Goal: Task Accomplishment & Management: Complete application form

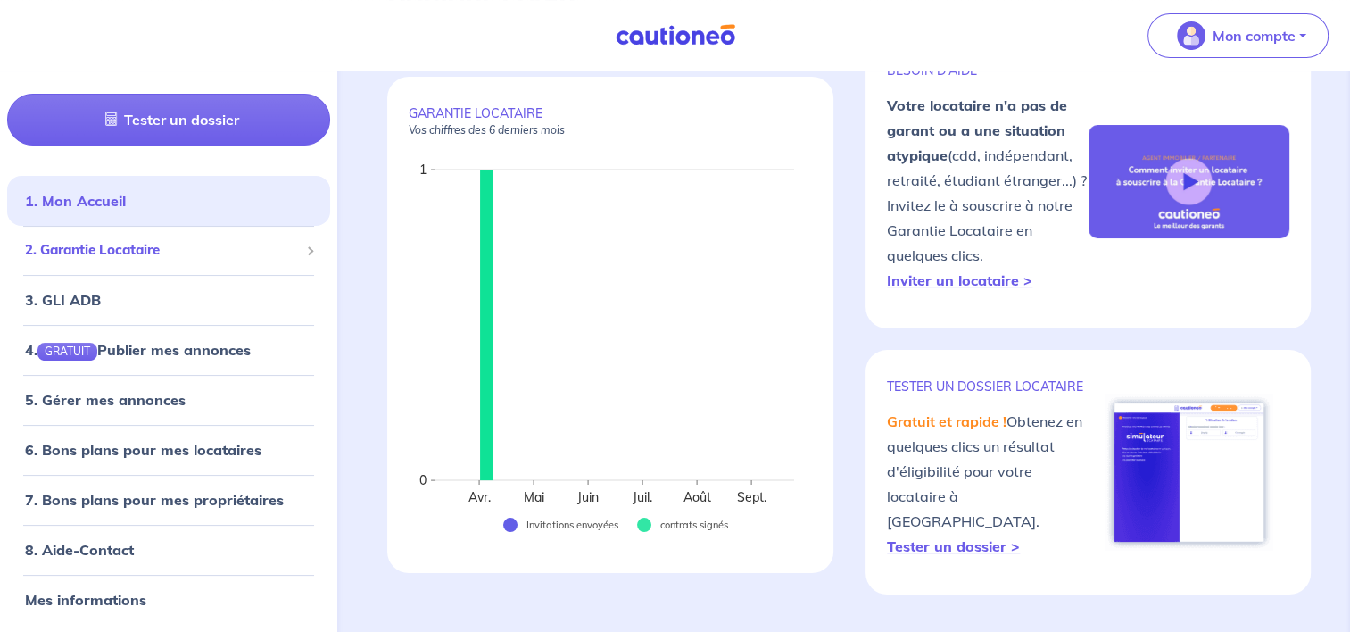
scroll to position [179, 0]
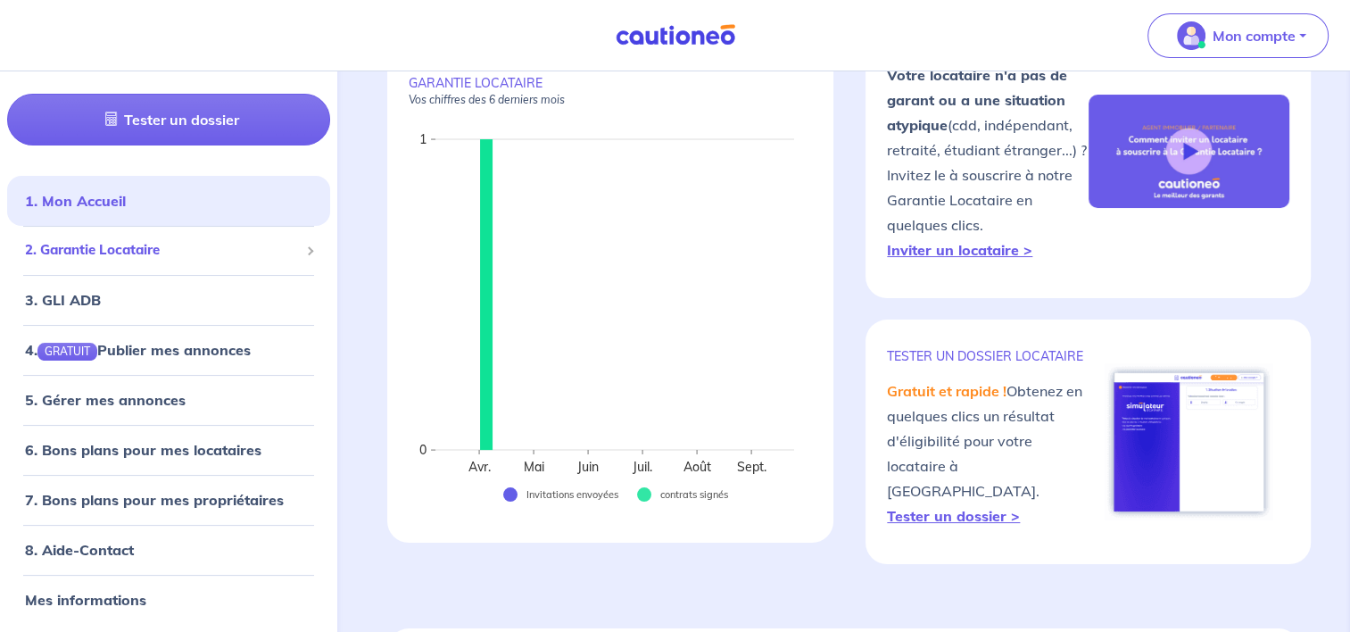
click at [179, 253] on span "2. Garantie Locataire" at bounding box center [162, 250] width 274 height 21
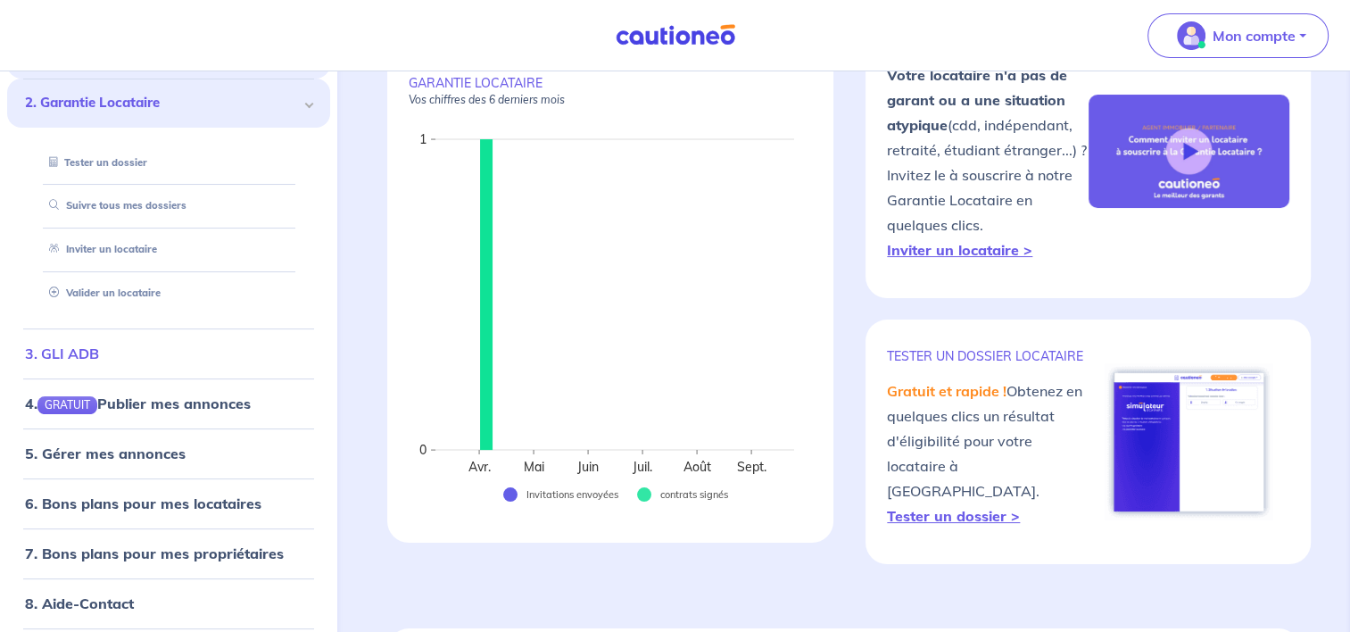
scroll to position [231, 0]
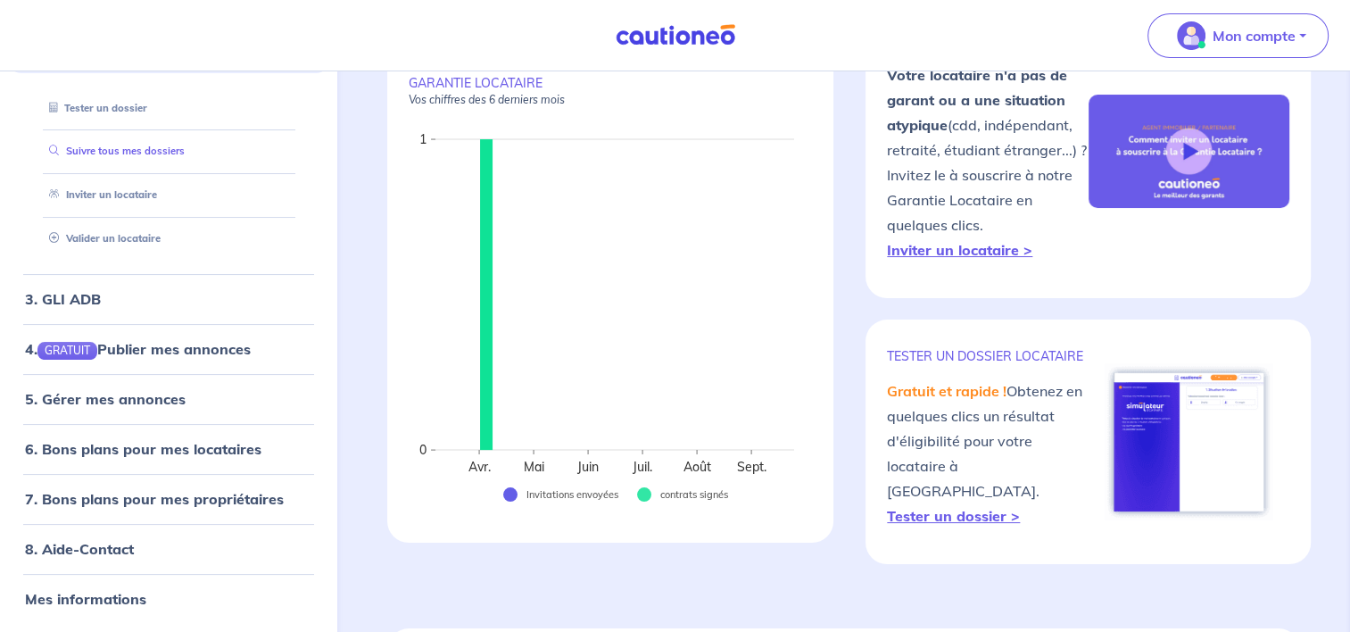
click at [149, 149] on link "Suivre tous mes dossiers" at bounding box center [113, 151] width 143 height 12
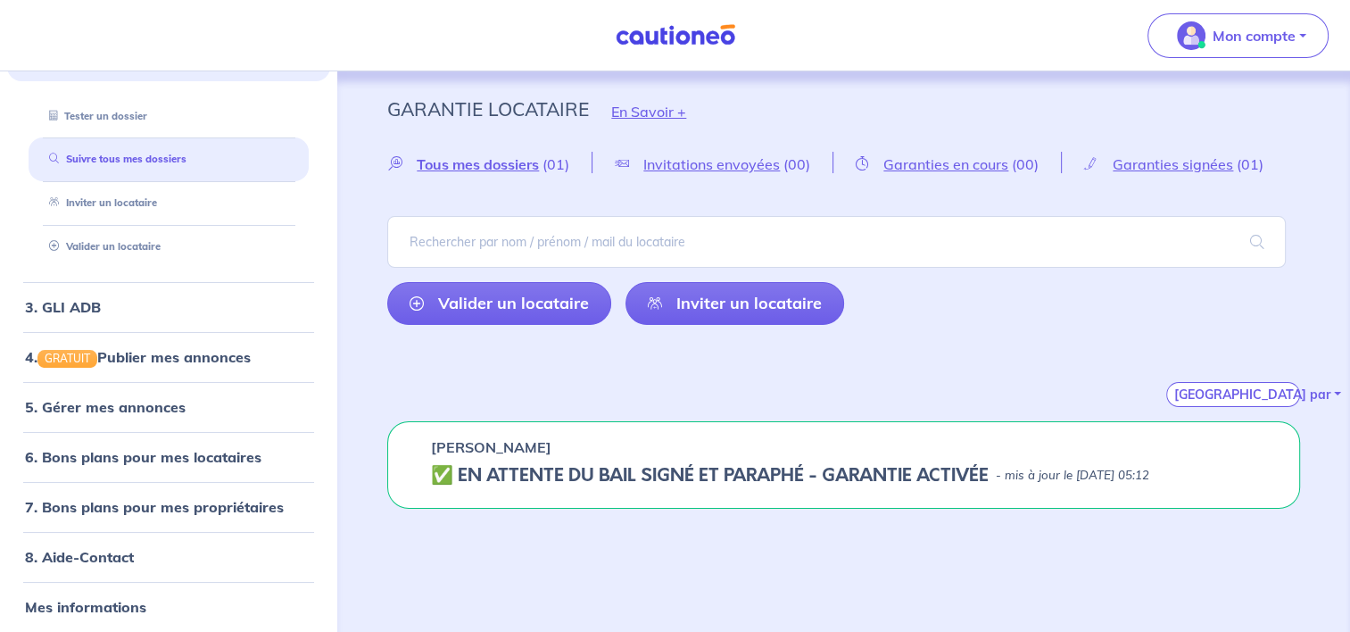
click at [718, 37] on img at bounding box center [676, 35] width 134 height 22
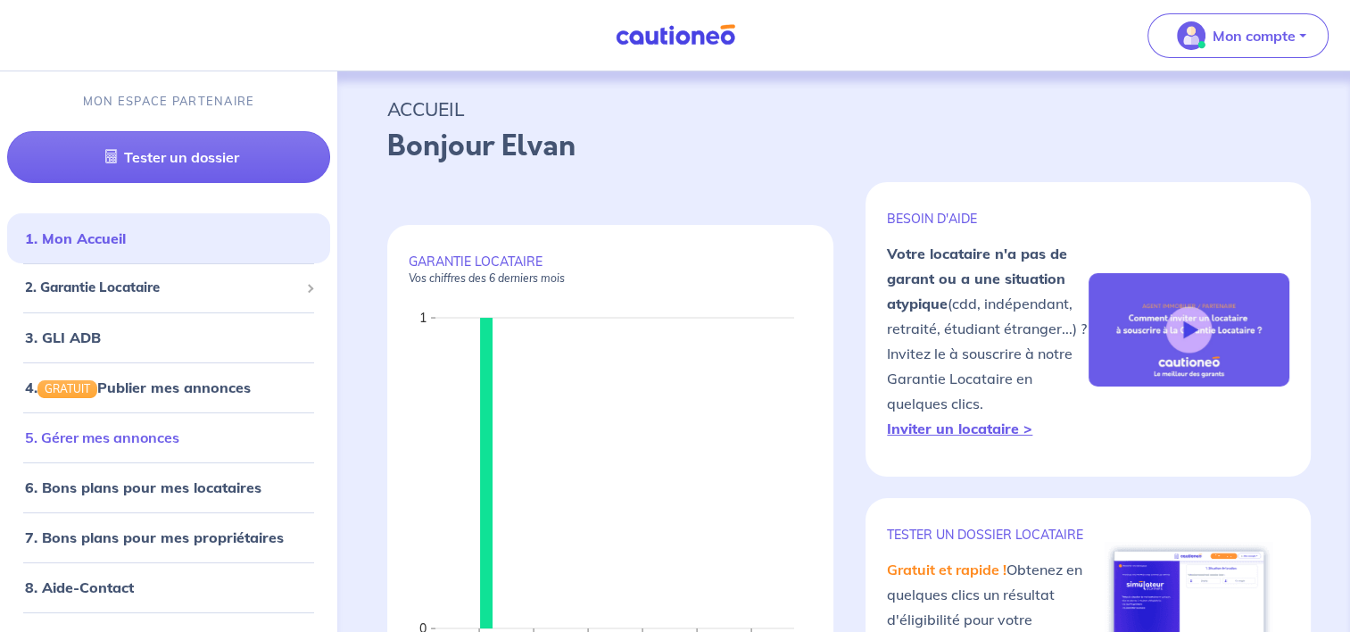
scroll to position [29, 0]
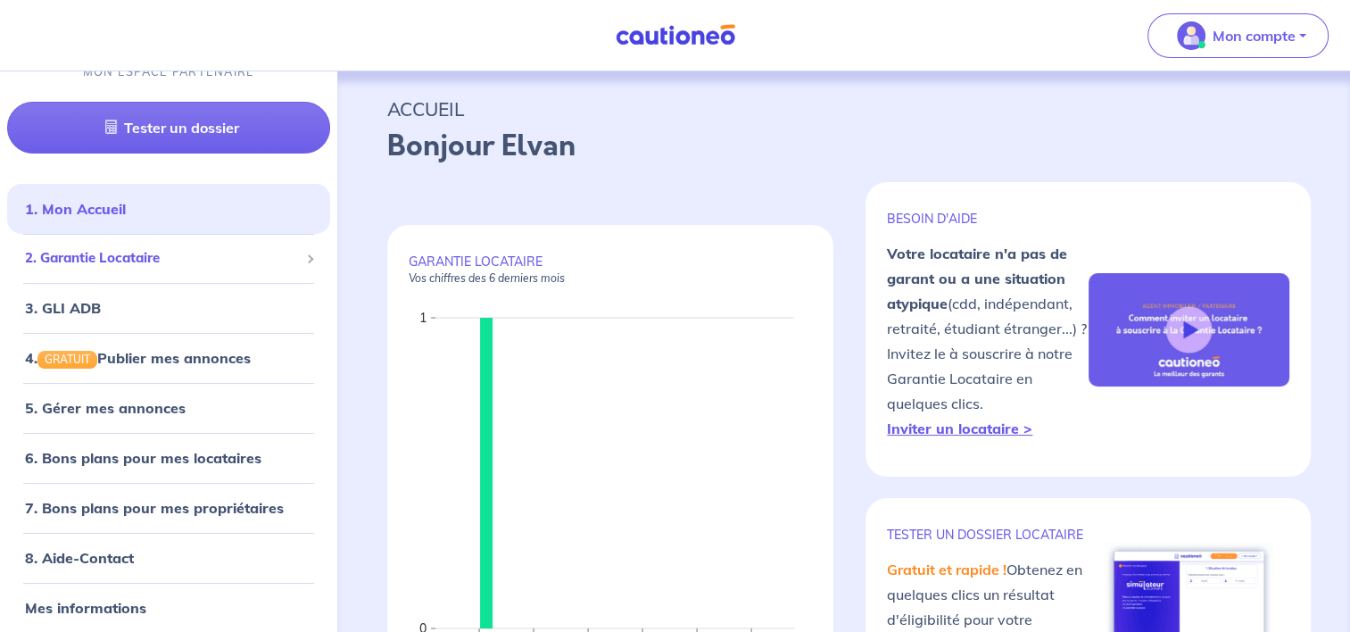
drag, startPoint x: 137, startPoint y: 262, endPoint x: 187, endPoint y: 303, distance: 63.4
click at [137, 262] on span "2. Garantie Locataire" at bounding box center [162, 258] width 274 height 21
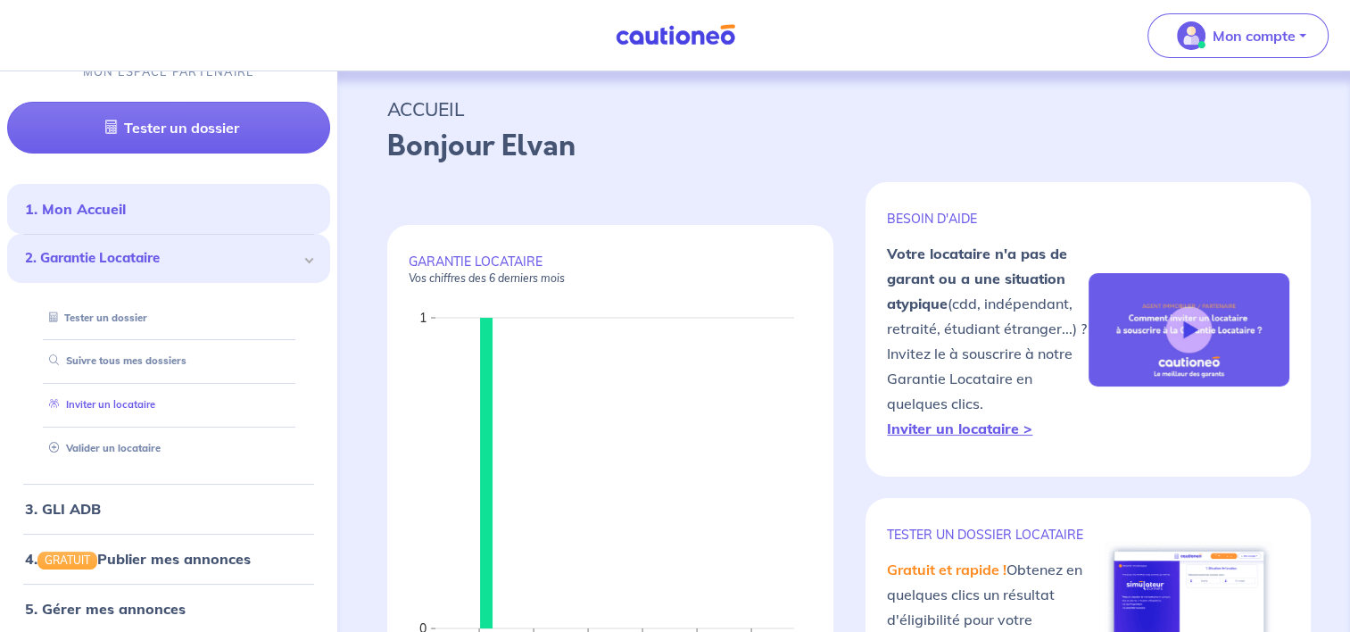
click at [155, 398] on link "Inviter un locataire" at bounding box center [98, 404] width 113 height 12
select select "FR"
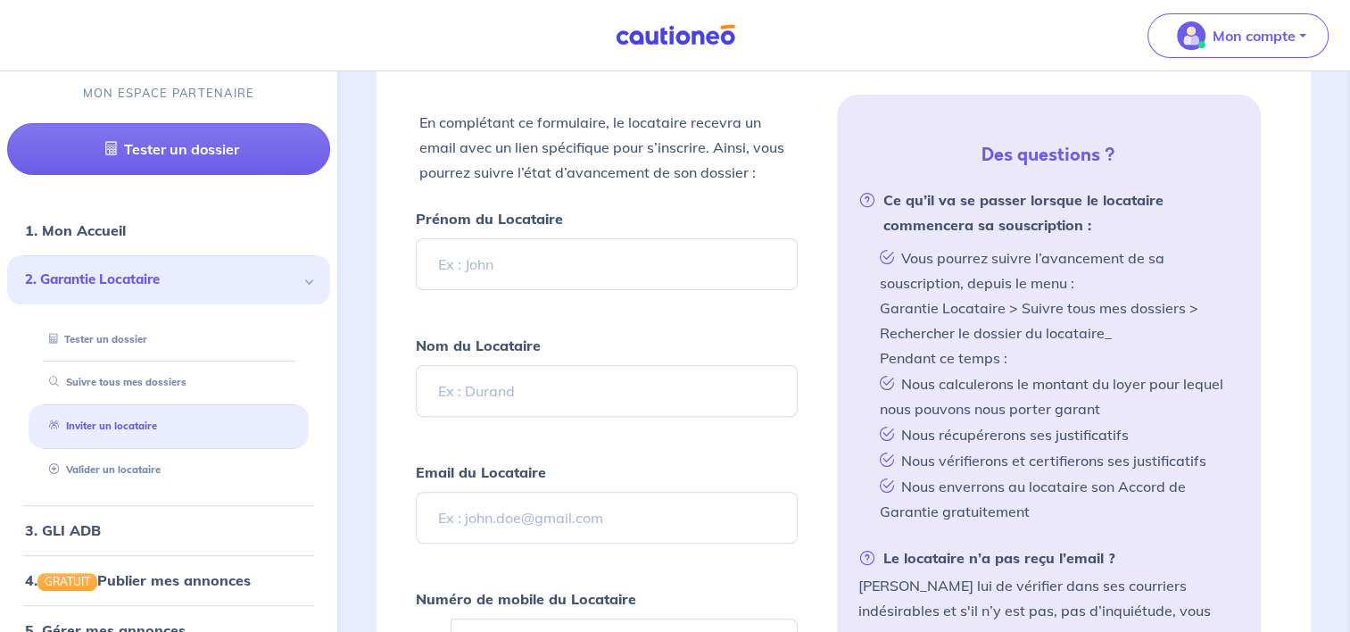
scroll to position [518, 0]
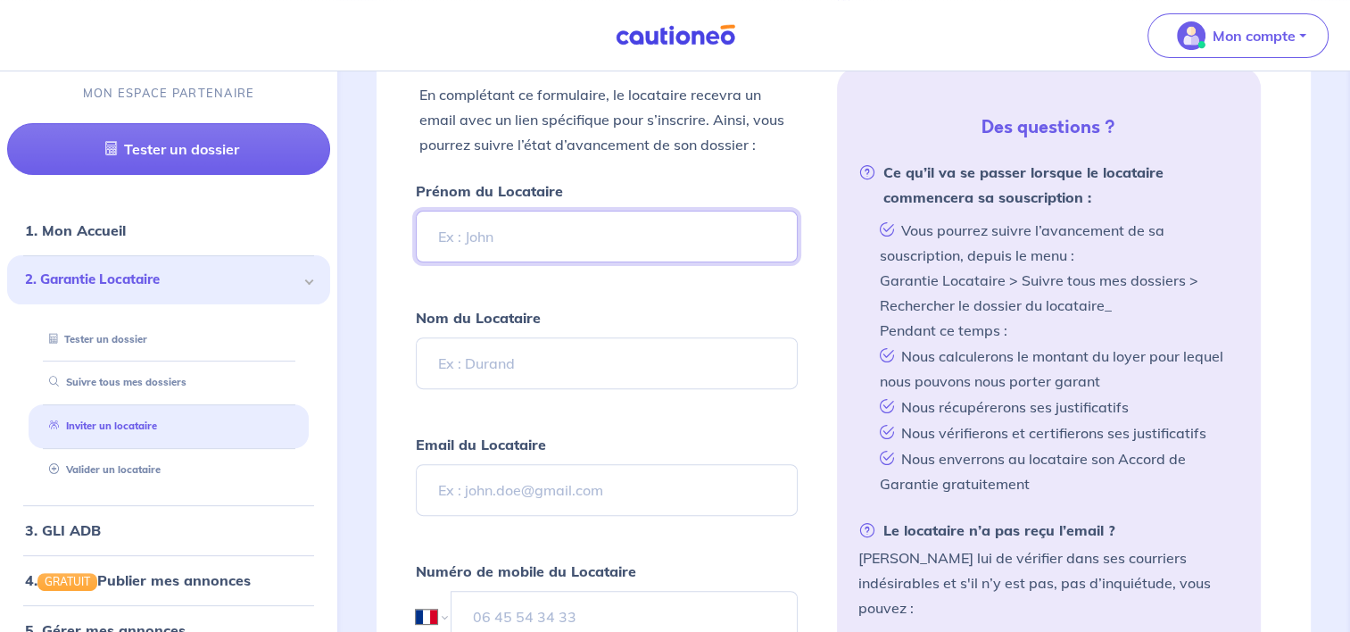
click at [515, 233] on input "Prénom du Locataire" at bounding box center [606, 237] width 381 height 52
type input "[PERSON_NAME]"
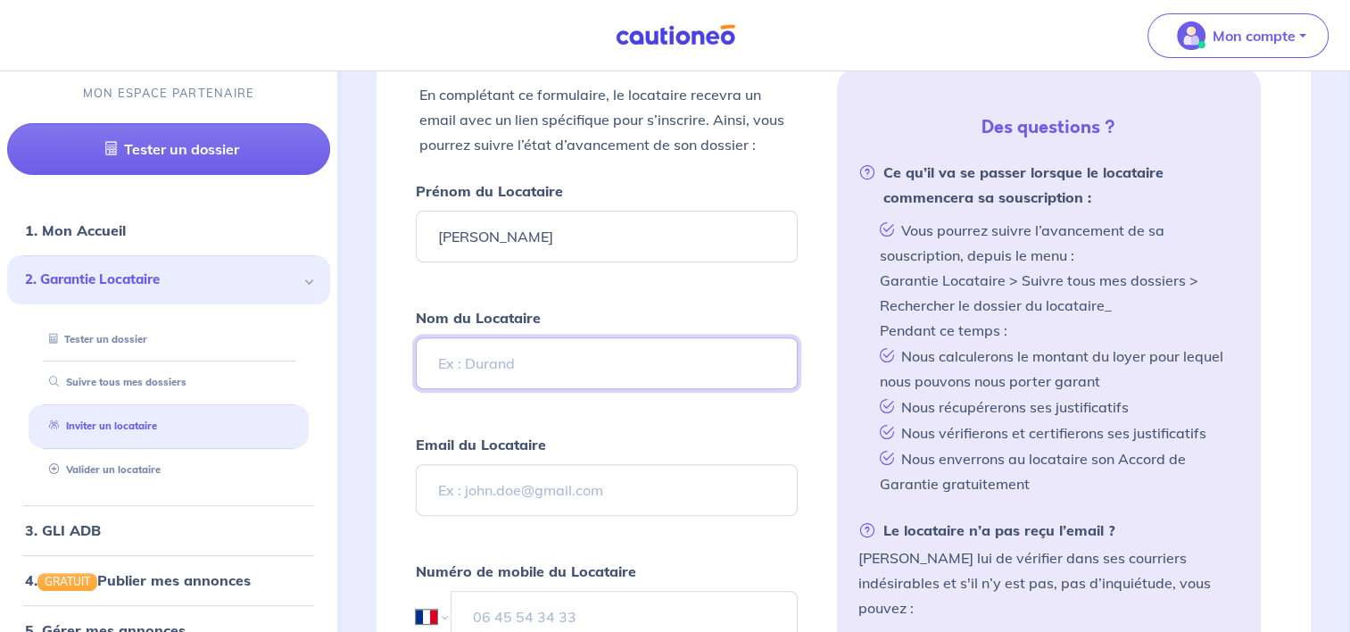
type input "CERISIER"
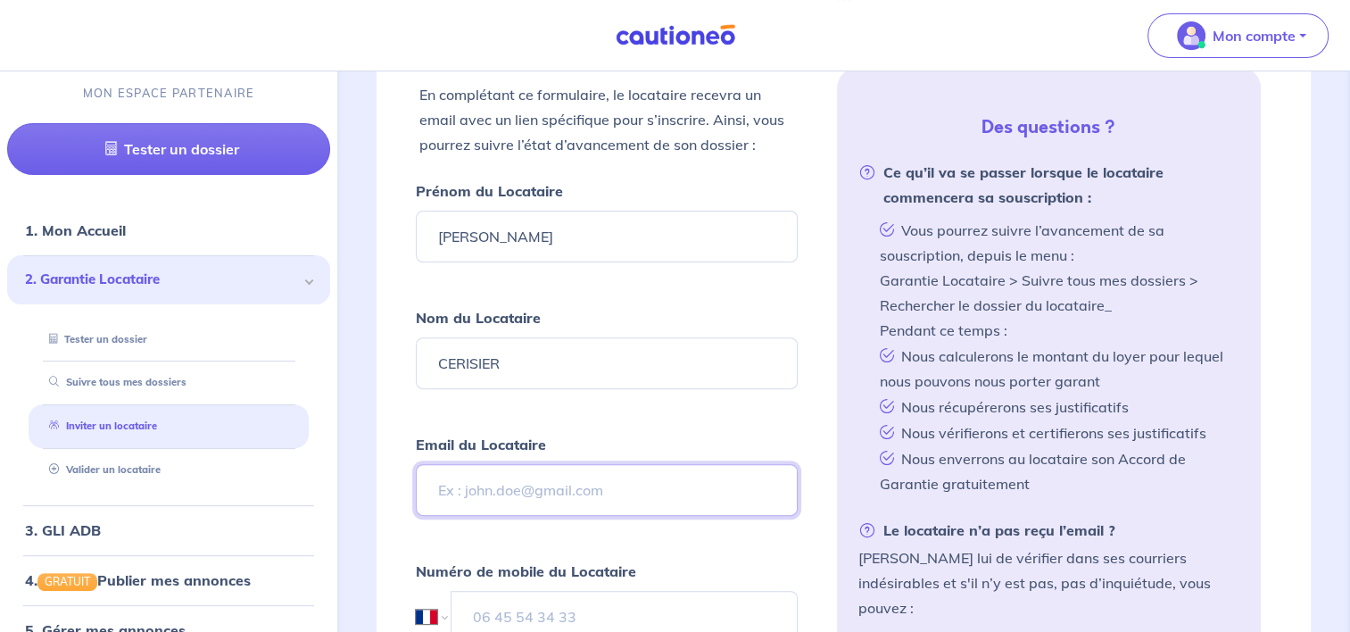
type input "[EMAIL_ADDRESS][DOMAIN_NAME]"
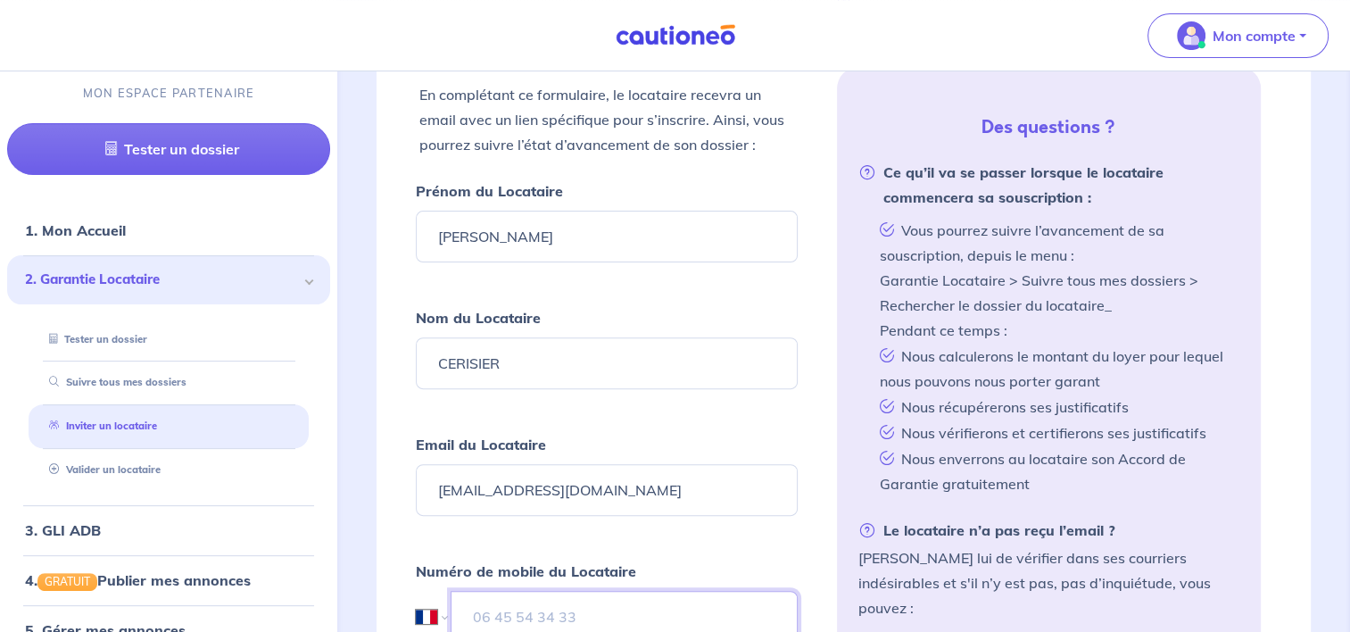
type input "[PHONE_NUMBER]"
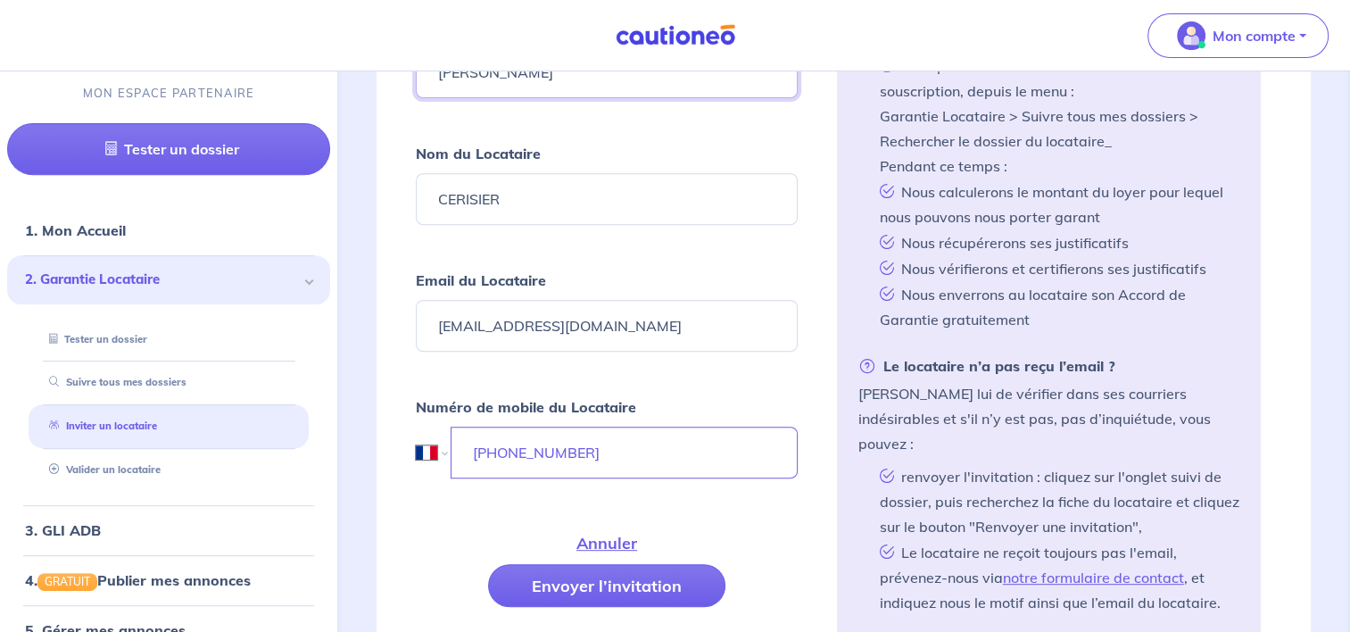
scroll to position [785, 0]
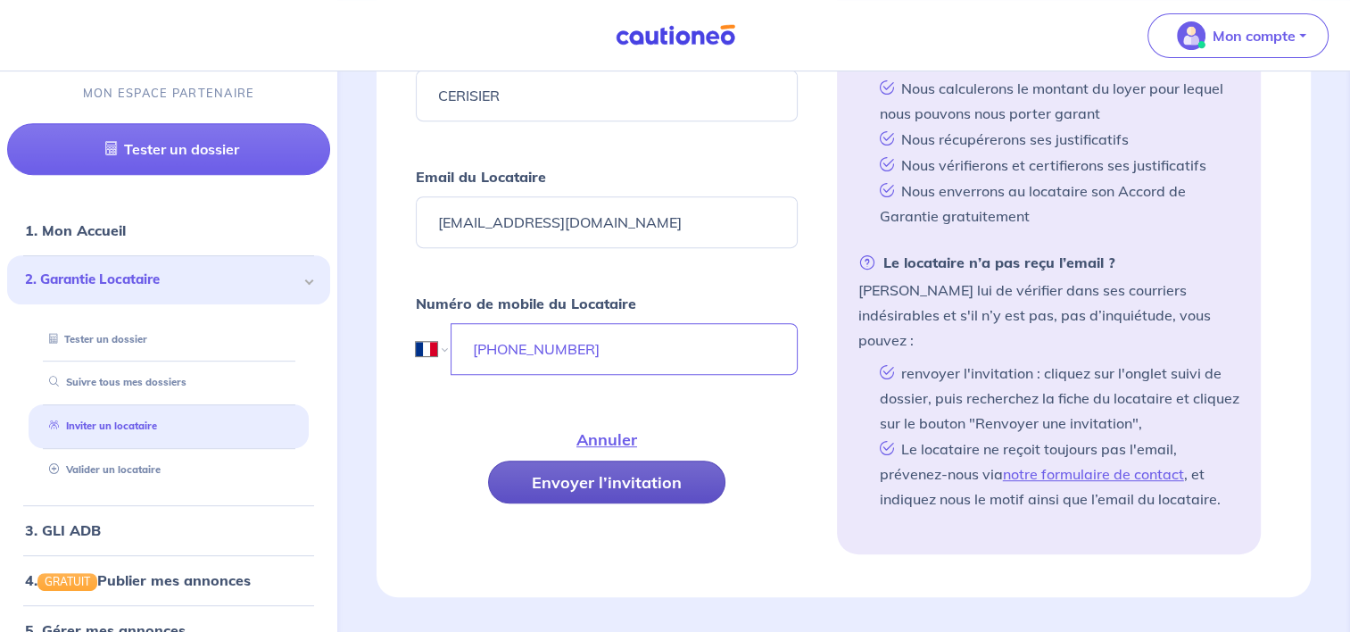
type input "[PERSON_NAME]"
click at [620, 466] on button "Envoyer l’invitation" at bounding box center [606, 482] width 237 height 43
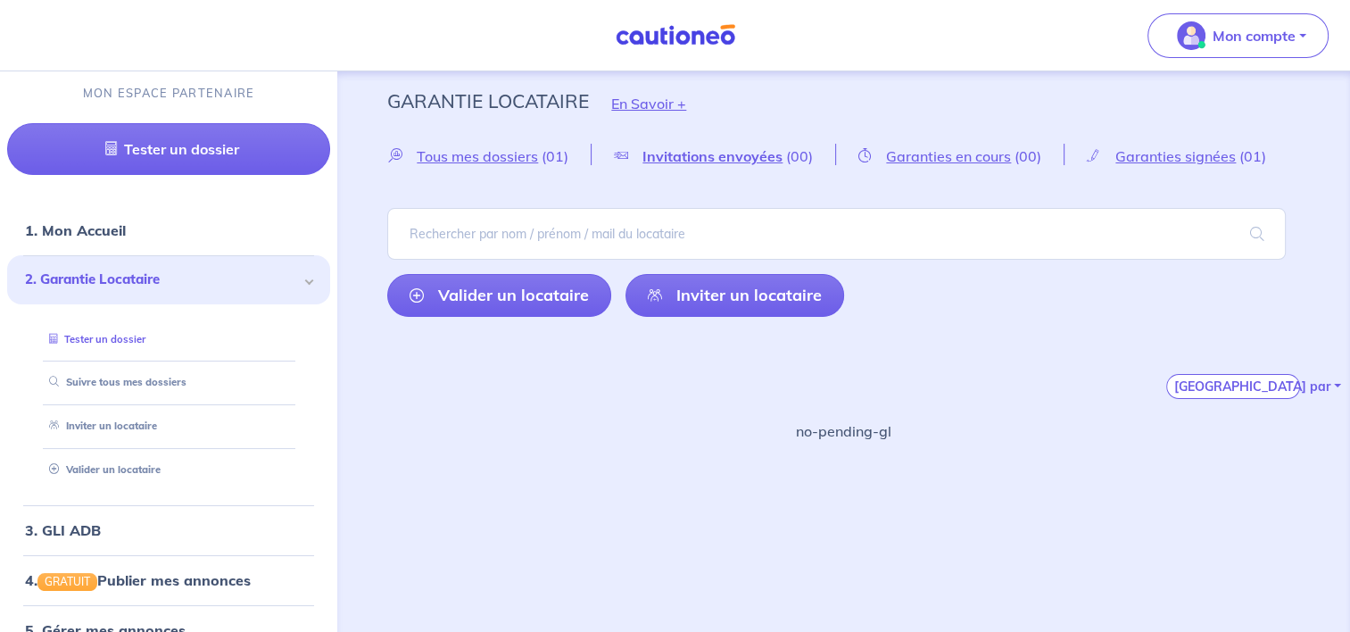
click at [135, 343] on link "Tester un dossier" at bounding box center [94, 339] width 104 height 12
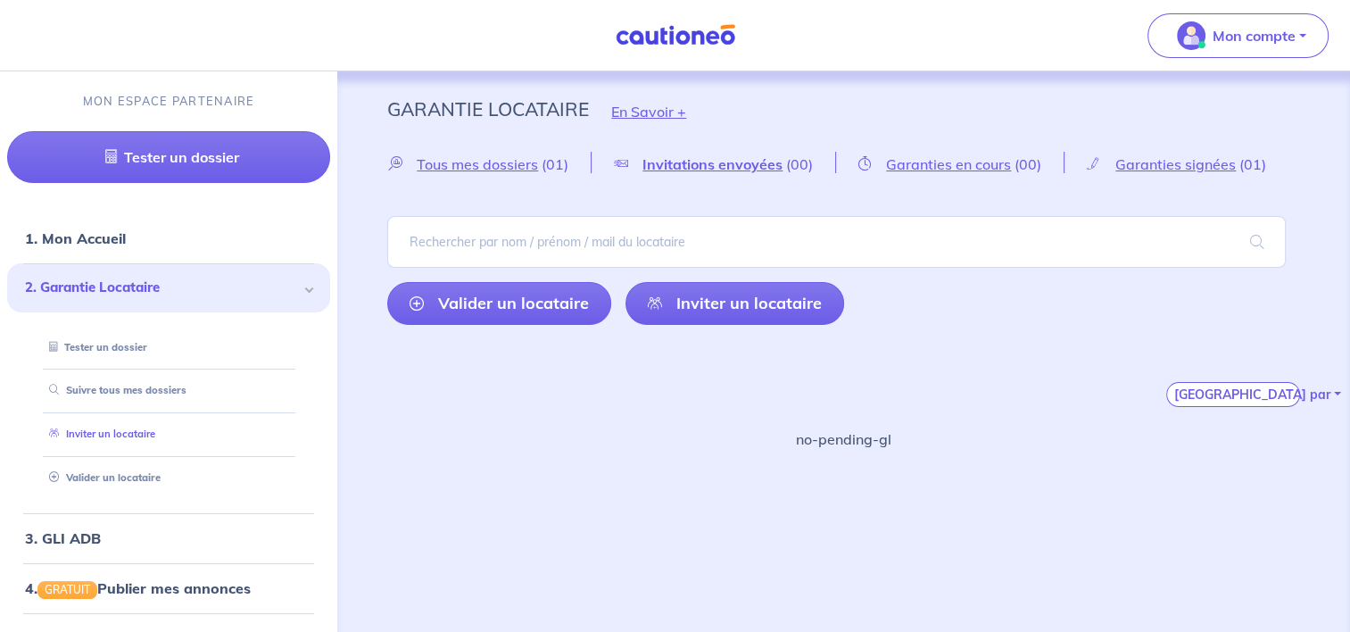
click at [142, 434] on link "Inviter un locataire" at bounding box center [98, 434] width 113 height 12
select select "FR"
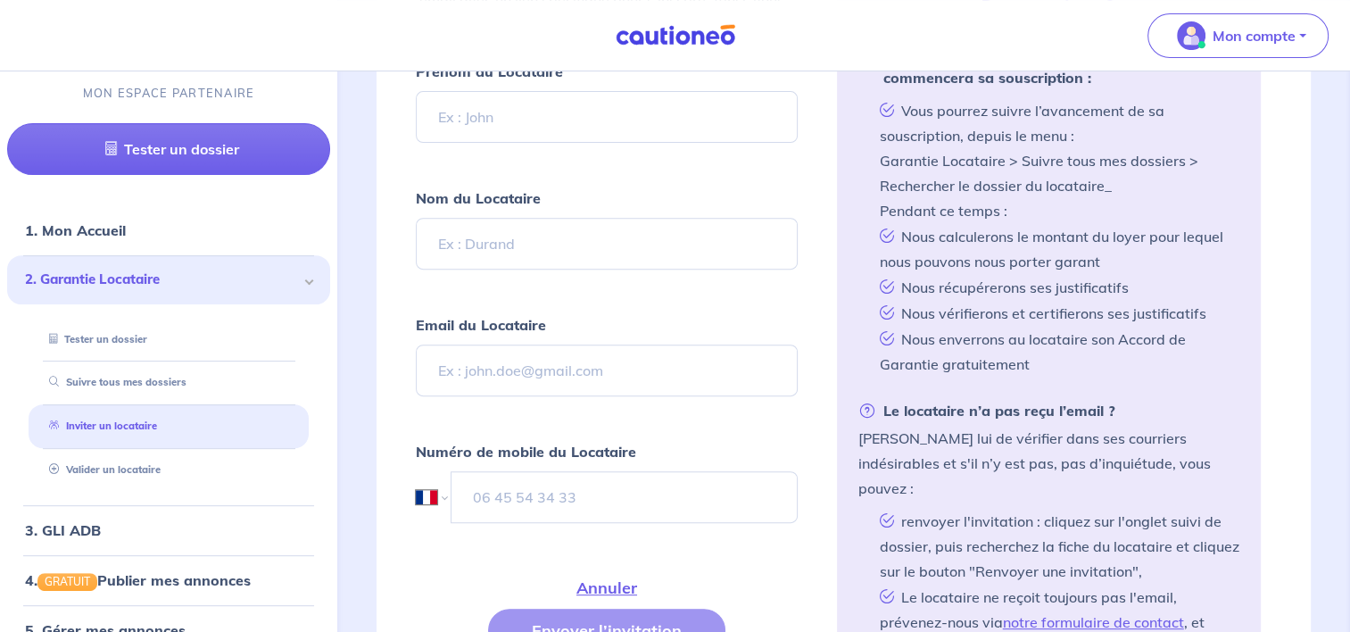
scroll to position [533, 0]
